Goal: Transaction & Acquisition: Download file/media

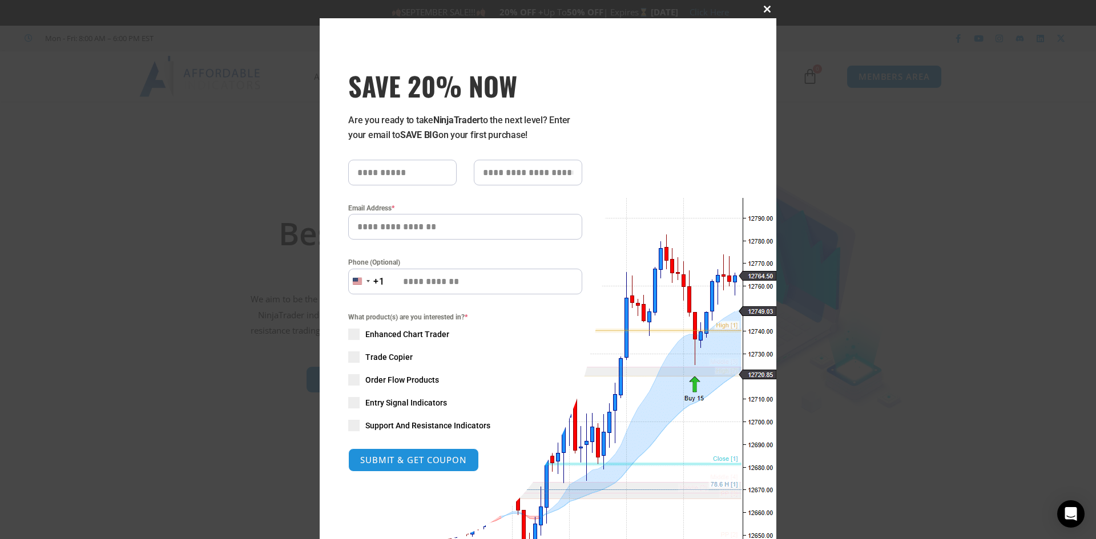
click at [762, 5] on button "Close this module" at bounding box center [767, 9] width 18 height 18
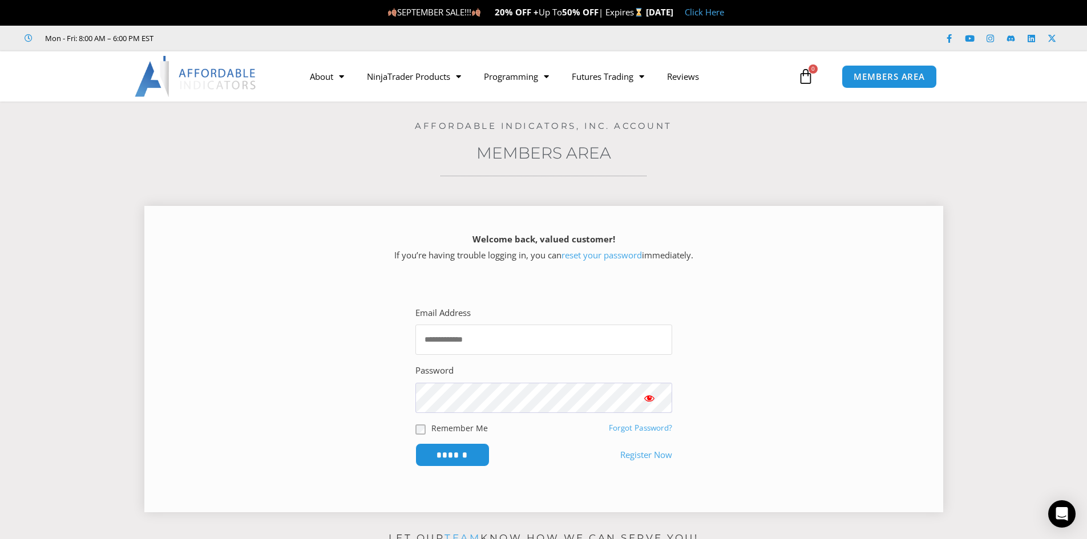
type input "**********"
click at [651, 398] on span "Show password" at bounding box center [649, 398] width 11 height 11
click at [461, 455] on input "******" at bounding box center [452, 455] width 78 height 25
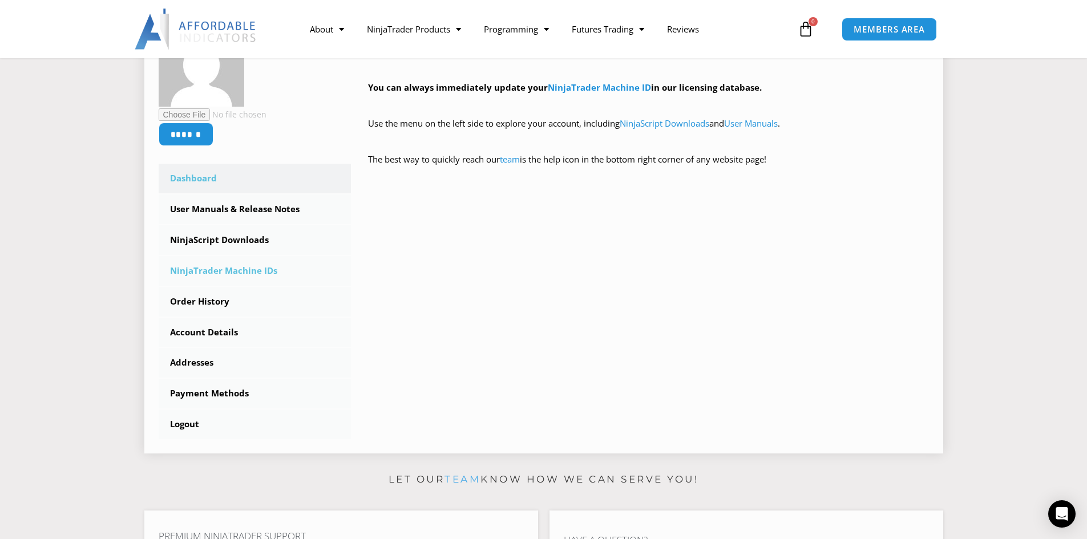
scroll to position [228, 0]
click at [229, 244] on link "NinjaScript Downloads" at bounding box center [255, 240] width 193 height 30
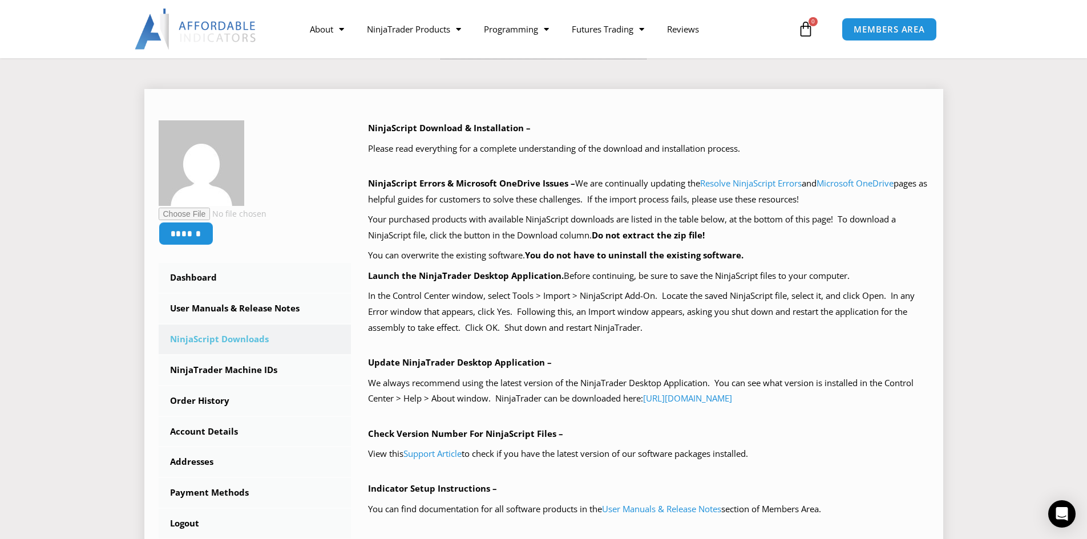
scroll to position [342, 0]
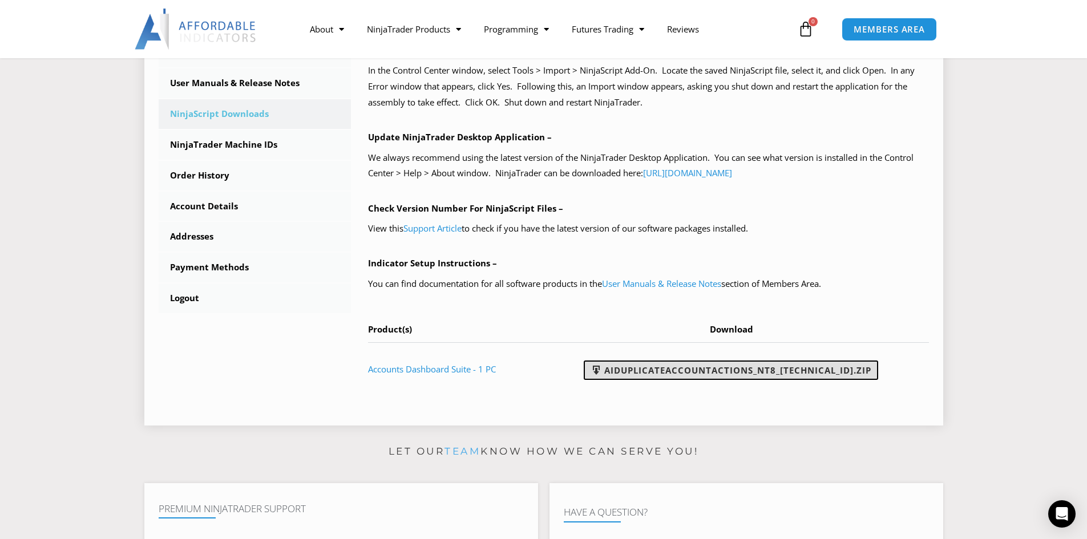
click at [677, 368] on link "AIDuplicateAccountActions_NT8_25.9.10.1.zip" at bounding box center [731, 370] width 295 height 19
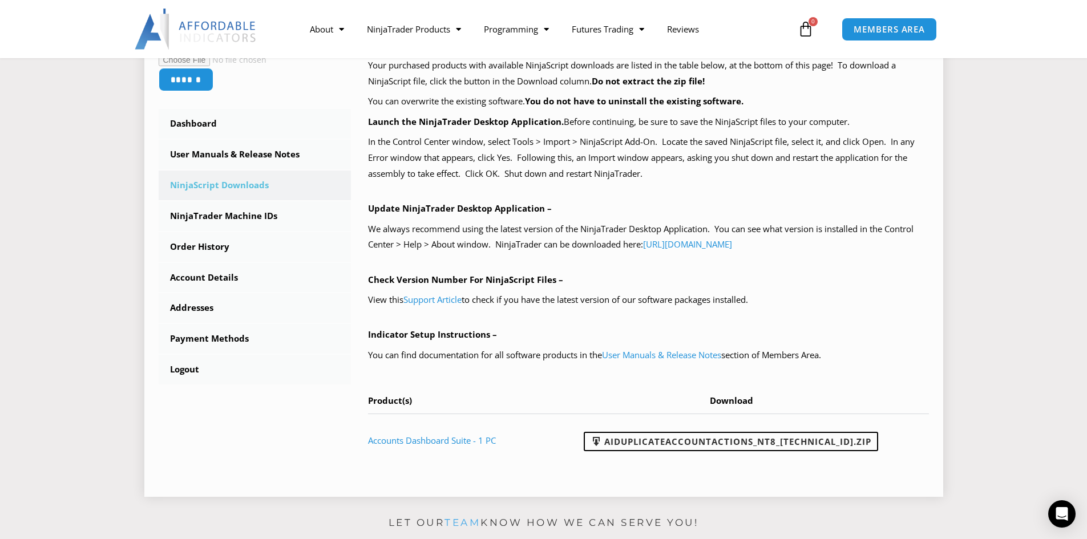
scroll to position [285, 0]
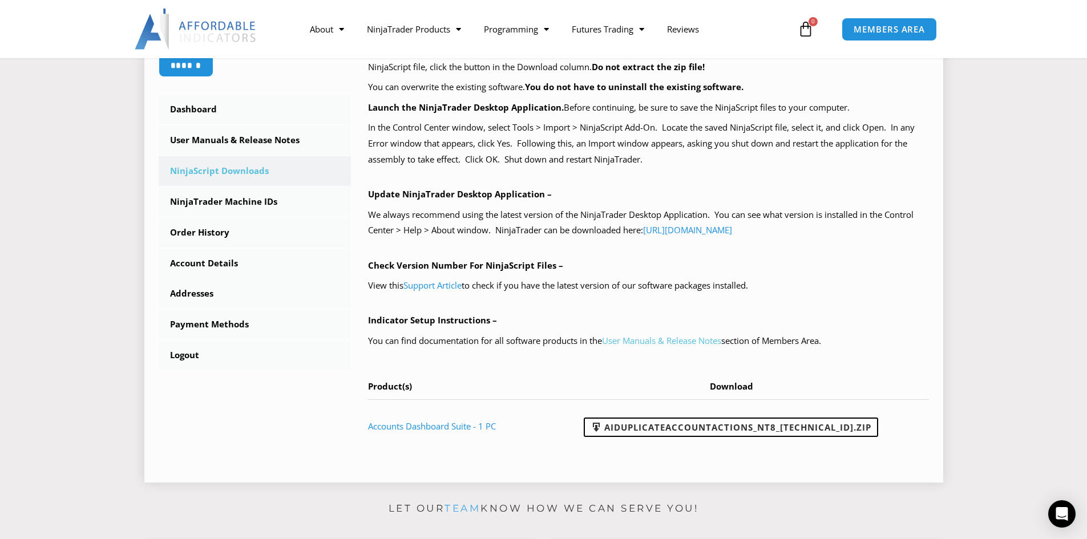
click at [654, 343] on link "User Manuals & Release Notes" at bounding box center [661, 340] width 119 height 11
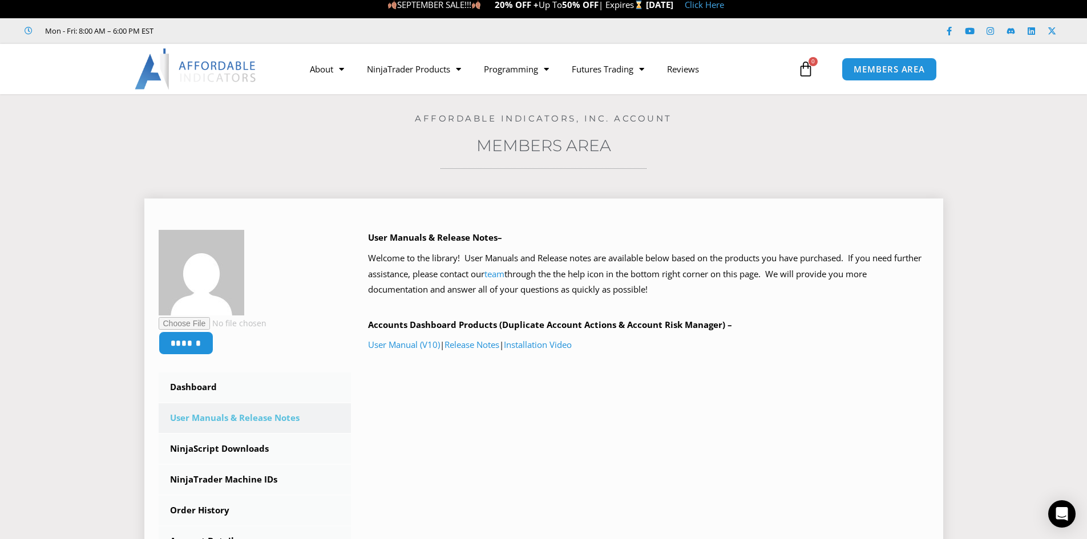
scroll to position [57, 0]
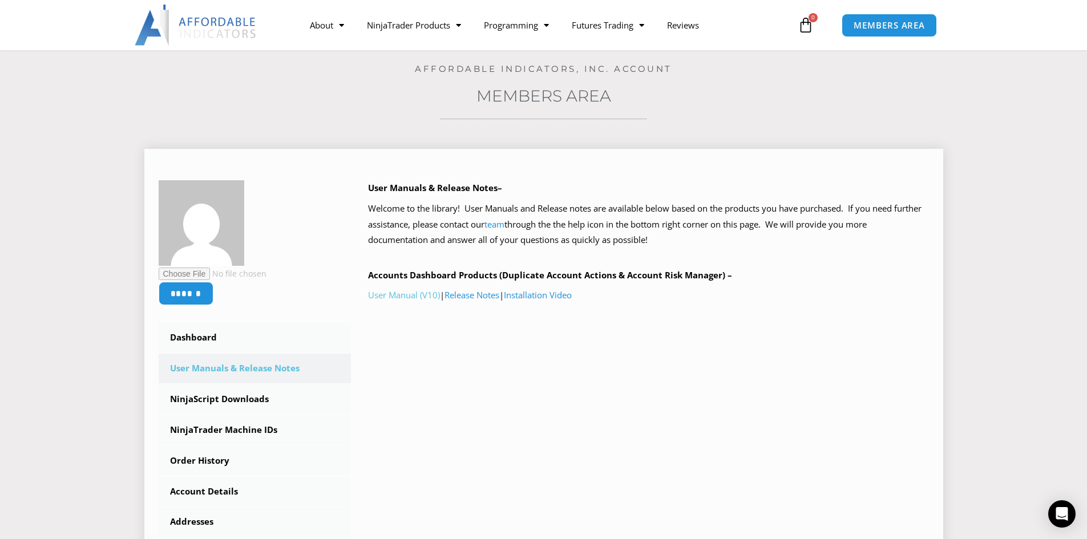
drag, startPoint x: 388, startPoint y: 287, endPoint x: 391, endPoint y: 293, distance: 6.4
click at [388, 288] on div "User Manuals & Release Notes– Welcome to the library! User Manuals and Release …" at bounding box center [648, 264] width 561 height 168
click at [391, 293] on link "User Manual (V10)" at bounding box center [404, 294] width 72 height 11
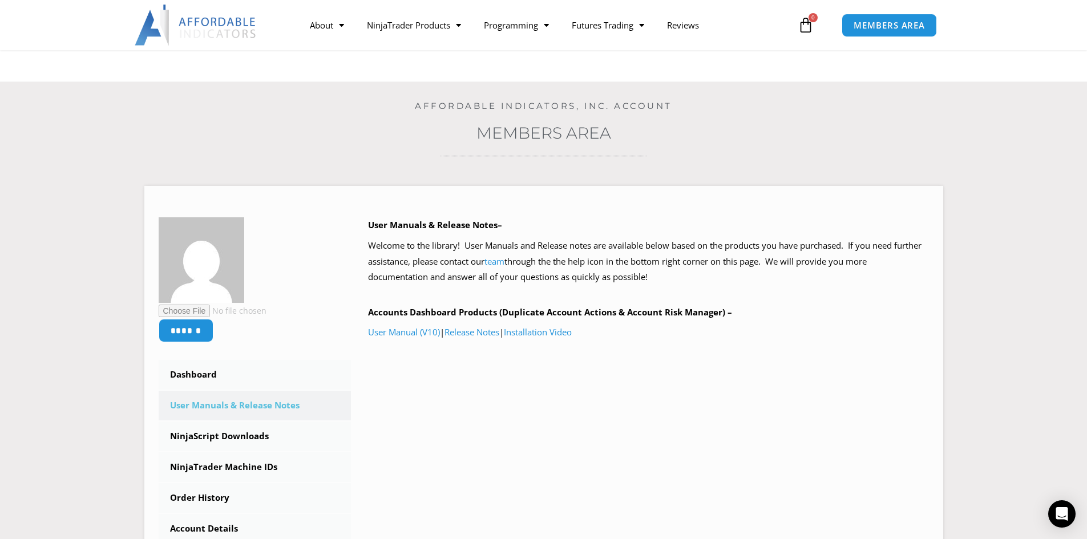
scroll to position [0, 0]
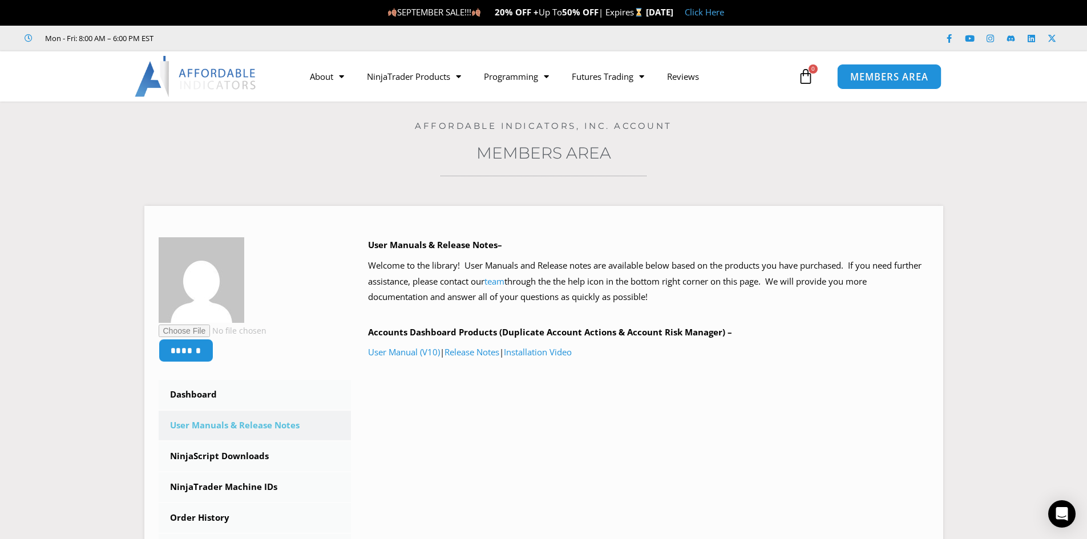
click at [869, 83] on link "MEMBERS AREA" at bounding box center [889, 76] width 104 height 26
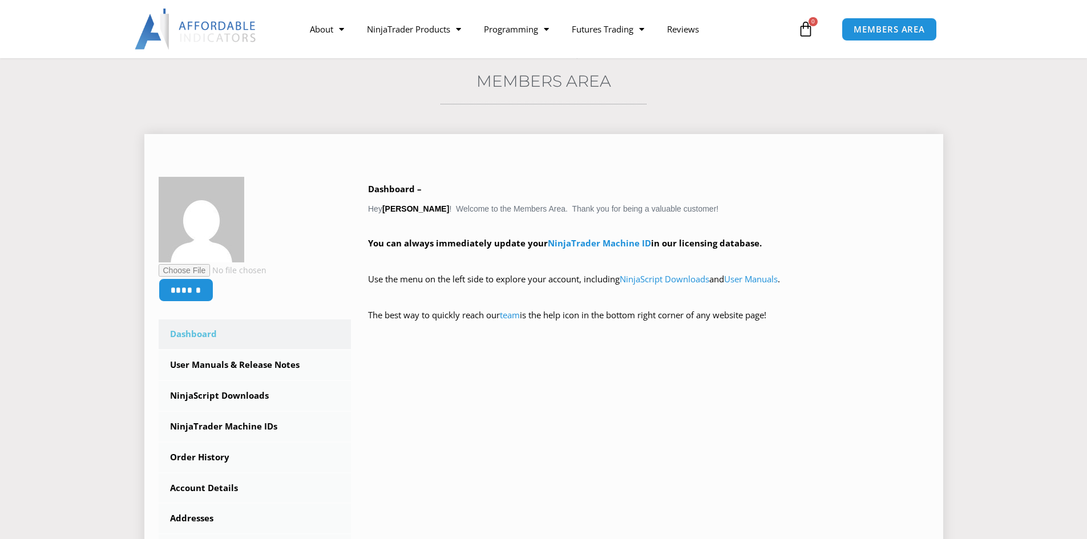
scroll to position [400, 0]
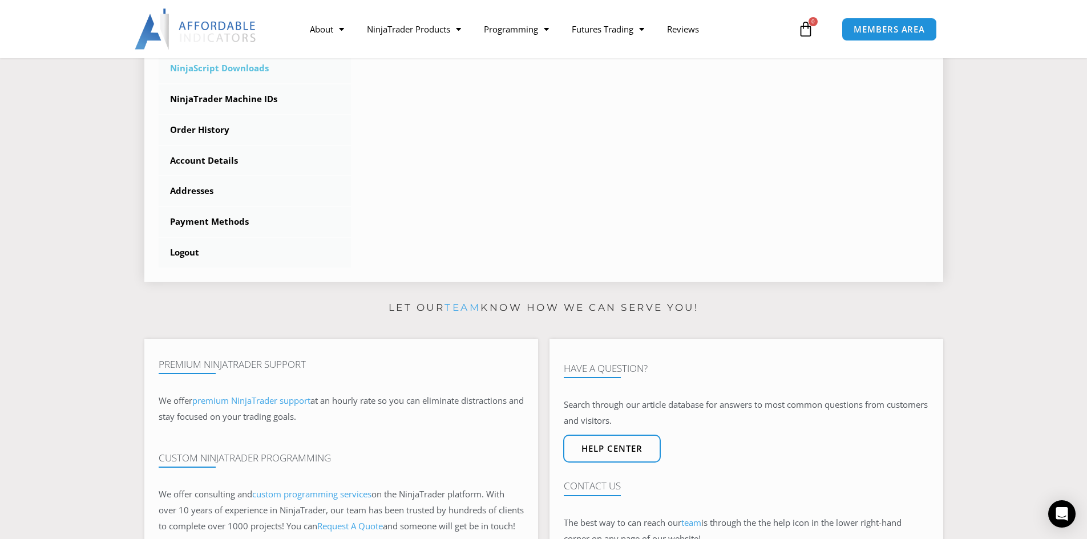
click at [230, 69] on link "NinjaScript Downloads" at bounding box center [255, 69] width 193 height 30
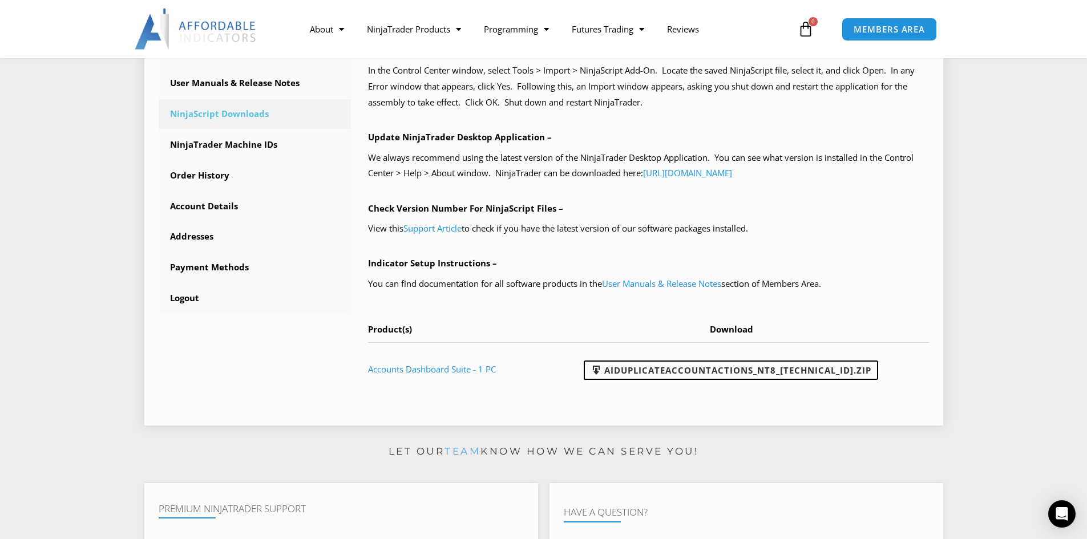
scroll to position [400, 0]
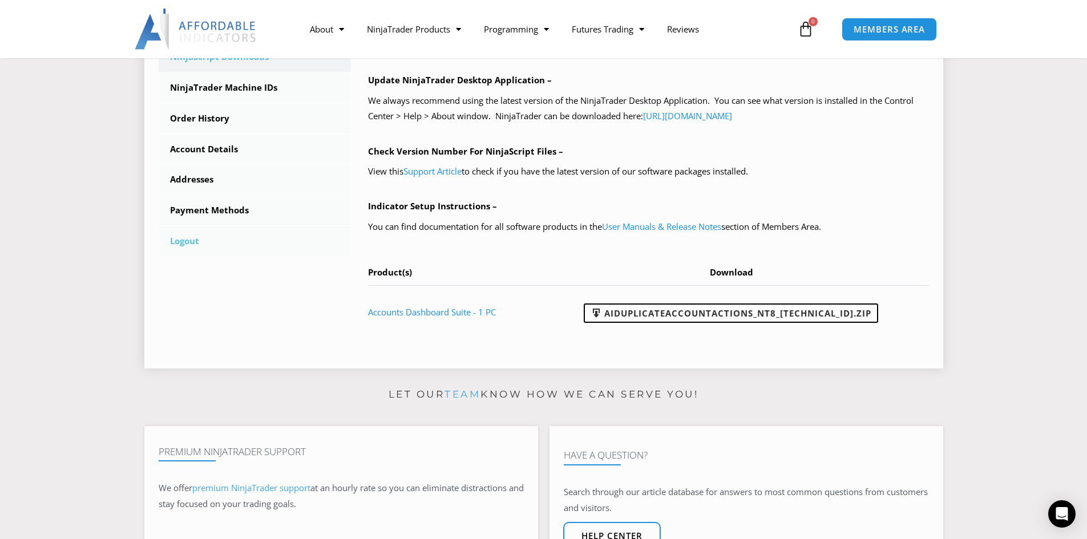
click at [191, 241] on link "Logout" at bounding box center [255, 242] width 193 height 30
